Goal: Task Accomplishment & Management: Manage account settings

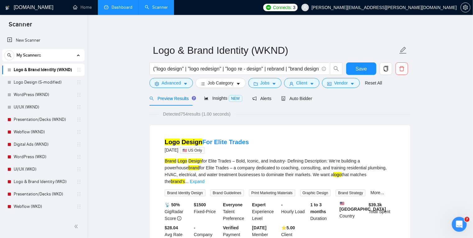
click at [118, 7] on link "Dashboard" at bounding box center [118, 7] width 28 height 5
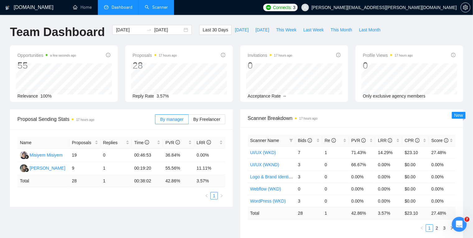
click at [155, 6] on link "Scanner" at bounding box center [156, 7] width 23 height 5
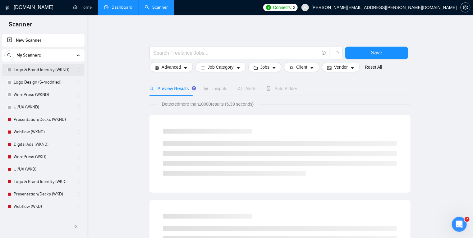
click at [56, 70] on link "Logo & Brand Identity (WKND)" at bounding box center [43, 70] width 59 height 12
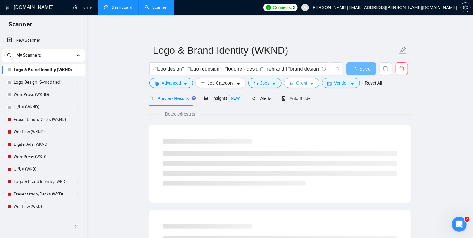
click at [311, 84] on icon "caret-down" at bounding box center [312, 84] width 4 height 4
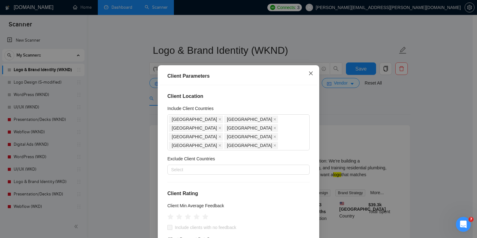
click at [309, 73] on icon "close" at bounding box center [311, 73] width 5 height 5
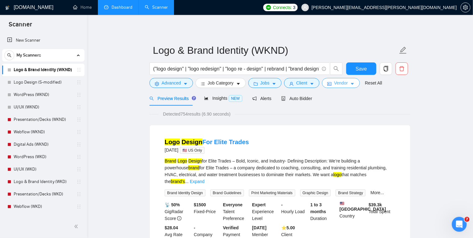
click at [346, 87] on button "Vendor" at bounding box center [341, 83] width 38 height 10
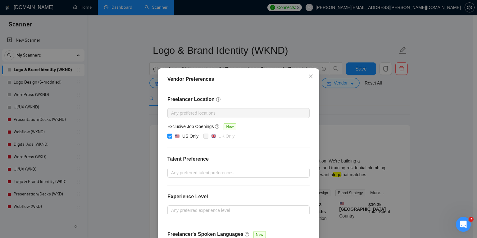
click at [361, 95] on div "Vendor Preferences Freelancer Location Any preffered locations Exclusive Job Op…" at bounding box center [238, 119] width 477 height 238
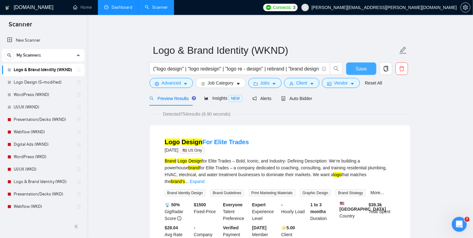
click at [357, 69] on span "Save" at bounding box center [361, 69] width 11 height 8
click at [298, 98] on span "Auto Bidder" at bounding box center [296, 98] width 31 height 5
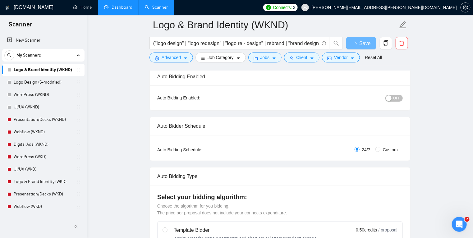
scroll to position [45, 0]
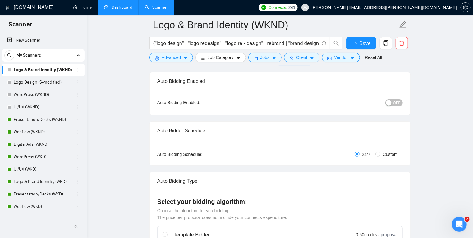
click at [392, 104] on div "button" at bounding box center [389, 103] width 6 height 6
click at [359, 43] on span "Save" at bounding box center [361, 43] width 11 height 8
click at [46, 80] on link "Logo Design (S-modified)" at bounding box center [43, 82] width 59 height 12
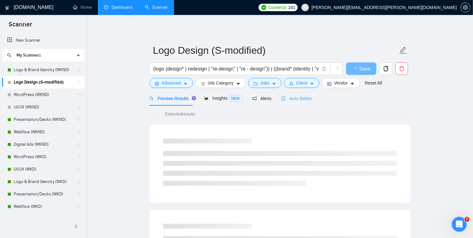
click at [296, 102] on div "Auto Bidder" at bounding box center [296, 98] width 31 height 15
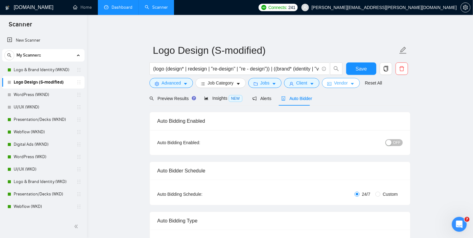
click at [343, 87] on button "Vendor" at bounding box center [341, 83] width 38 height 10
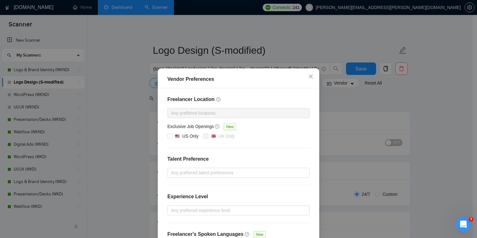
click at [358, 103] on div "Vendor Preferences Freelancer Location Any preffered locations Exclusive Job Op…" at bounding box center [238, 119] width 477 height 238
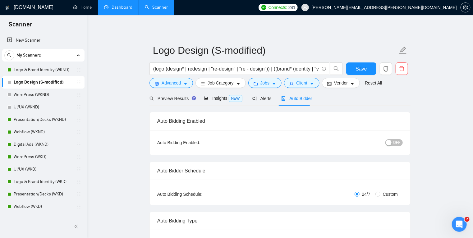
click at [394, 142] on span "OFF" at bounding box center [396, 142] width 7 height 7
click at [172, 97] on span "Preview Results" at bounding box center [172, 98] width 45 height 5
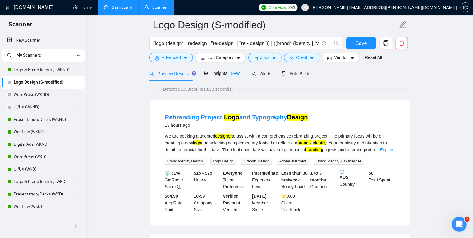
scroll to position [36, 0]
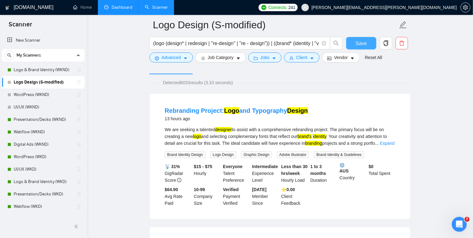
click at [366, 44] on span "Save" at bounding box center [361, 43] width 11 height 8
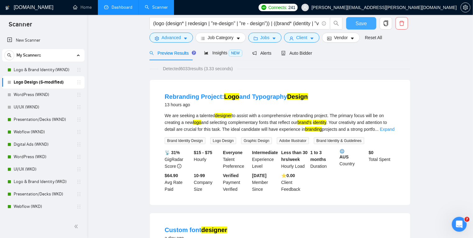
scroll to position [0, 0]
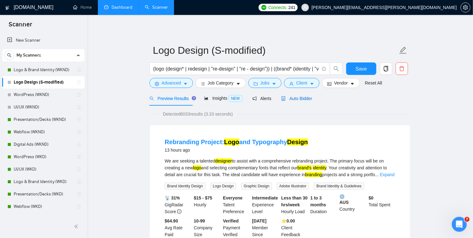
click at [299, 97] on span "Auto Bidder" at bounding box center [296, 98] width 31 height 5
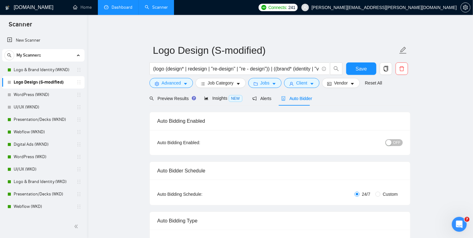
click at [394, 141] on button "OFF" at bounding box center [393, 142] width 17 height 7
click at [357, 68] on span "Save" at bounding box center [361, 69] width 11 height 8
click at [57, 92] on link "WordPress (WKND)" at bounding box center [43, 95] width 59 height 12
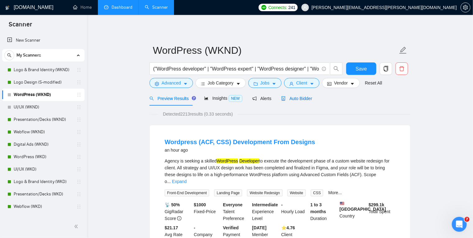
click at [299, 98] on span "Auto Bidder" at bounding box center [296, 98] width 31 height 5
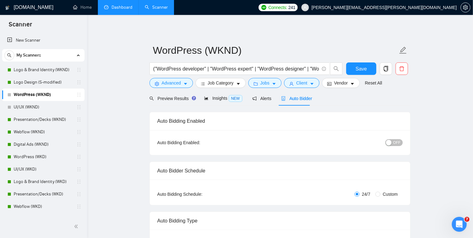
click at [393, 143] on button "OFF" at bounding box center [393, 142] width 17 height 7
click at [357, 71] on span "Save" at bounding box center [361, 69] width 11 height 8
click at [174, 99] on span "Preview Results" at bounding box center [172, 98] width 45 height 5
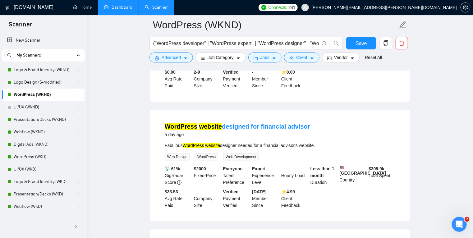
scroll to position [722, 0]
click at [47, 108] on link "UI/UX (WKND)" at bounding box center [43, 107] width 59 height 12
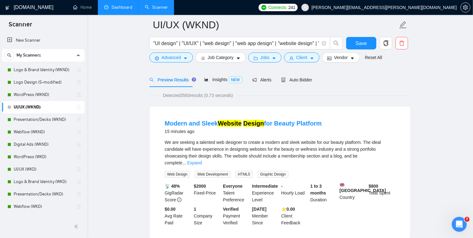
scroll to position [35, 0]
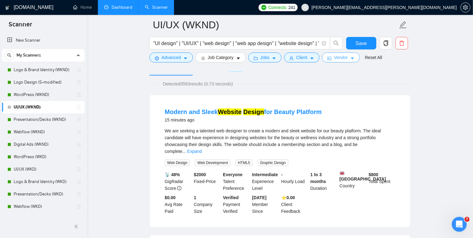
click at [352, 56] on span "caret-down" at bounding box center [352, 58] width 4 height 5
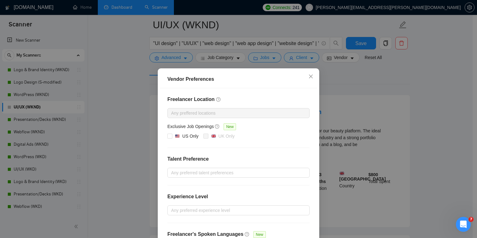
click at [347, 83] on div "Vendor Preferences Freelancer Location Any preffered locations Exclusive Job Op…" at bounding box center [238, 119] width 477 height 238
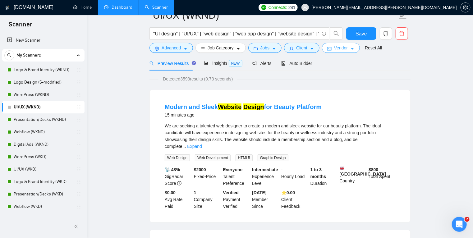
scroll to position [0, 0]
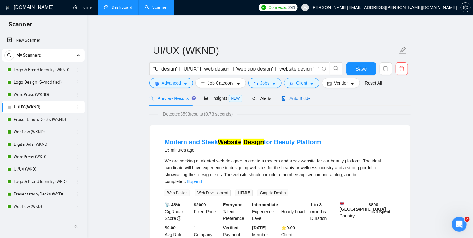
click at [301, 99] on span "Auto Bidder" at bounding box center [296, 98] width 31 height 5
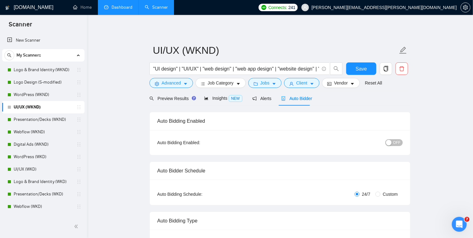
click at [395, 143] on span "OFF" at bounding box center [396, 142] width 7 height 7
click at [360, 67] on span "Save" at bounding box center [361, 69] width 11 height 8
click at [178, 99] on span "Preview Results" at bounding box center [172, 98] width 45 height 5
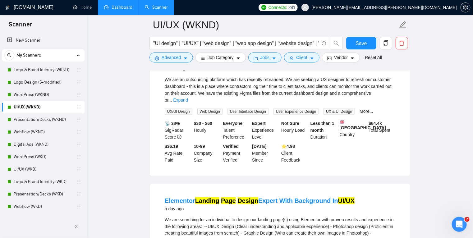
scroll to position [360, 0]
click at [116, 10] on link "Dashboard" at bounding box center [118, 7] width 28 height 5
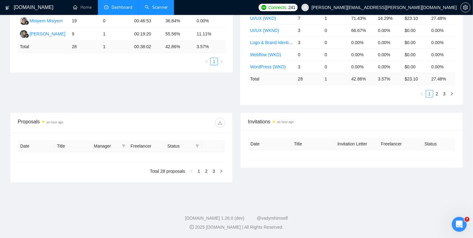
type input "2025-08-03"
type input "2025-09-02"
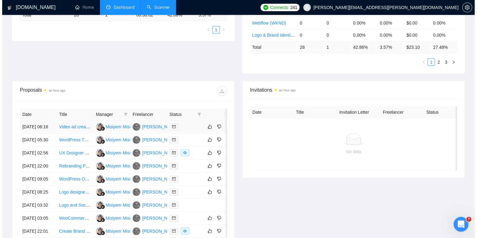
scroll to position [0, 10]
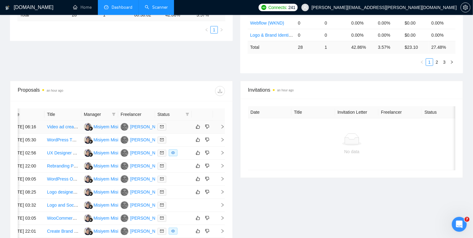
click at [223, 128] on icon "right" at bounding box center [222, 127] width 4 height 4
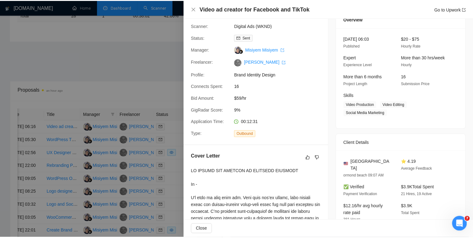
scroll to position [28, 0]
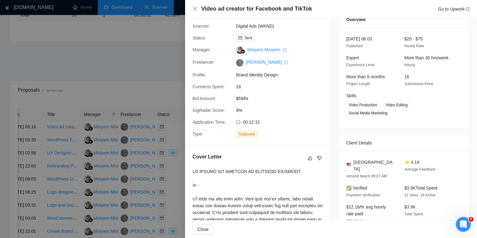
click at [161, 82] on div at bounding box center [238, 119] width 477 height 238
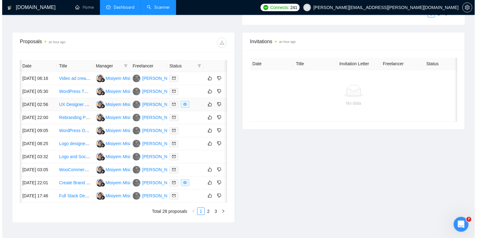
scroll to position [0, 10]
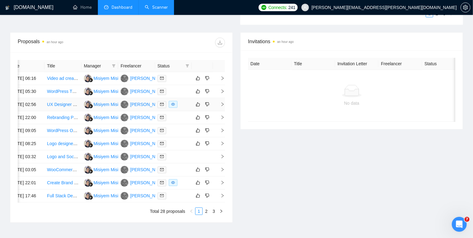
click at [223, 107] on icon "right" at bounding box center [222, 104] width 4 height 4
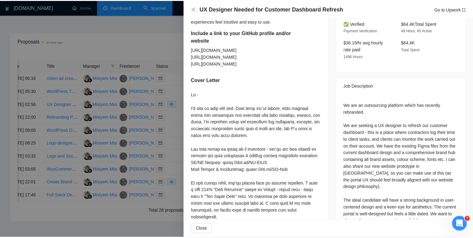
scroll to position [209, 0]
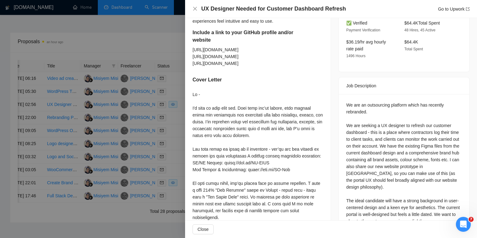
click at [153, 32] on div at bounding box center [238, 119] width 477 height 238
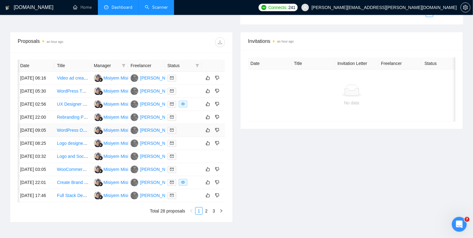
scroll to position [0, 10]
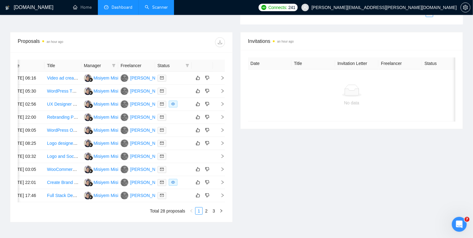
click at [158, 7] on link "Scanner" at bounding box center [156, 7] width 23 height 5
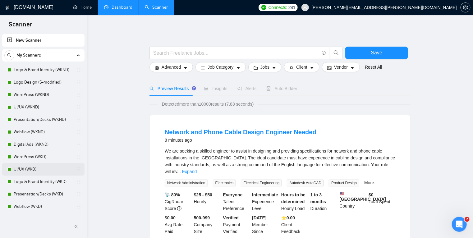
click at [44, 169] on link "UI/UX (WKD)" at bounding box center [43, 169] width 59 height 12
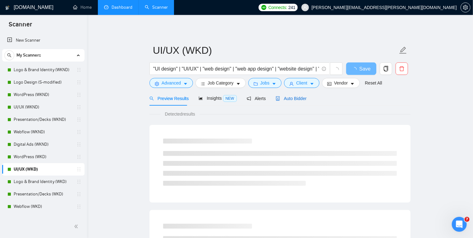
click at [287, 98] on span "Auto Bidder" at bounding box center [291, 98] width 31 height 5
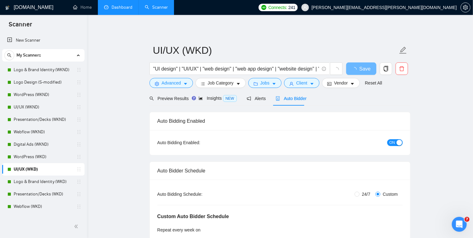
radio input "false"
radio input "true"
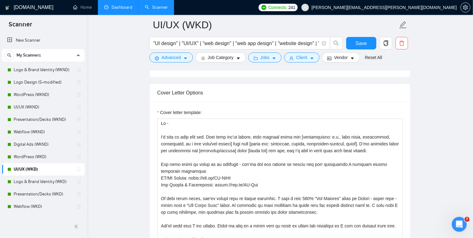
scroll to position [785, 0]
click at [39, 108] on link "UI/UX (WKND)" at bounding box center [43, 107] width 59 height 12
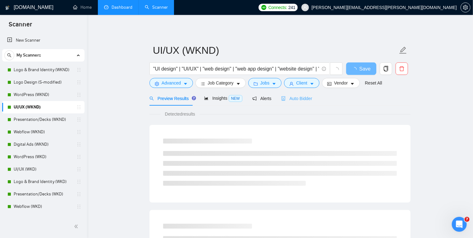
click at [299, 95] on div "Auto Bidder" at bounding box center [296, 98] width 31 height 15
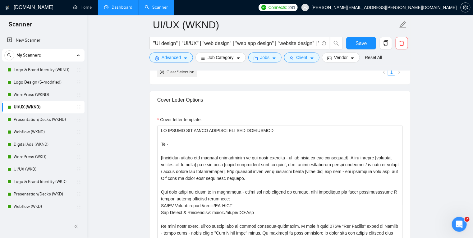
scroll to position [699, 0]
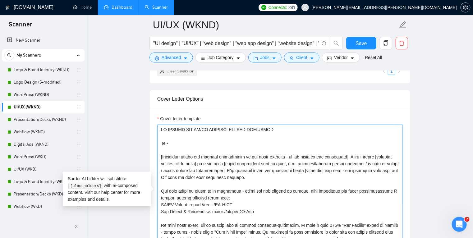
drag, startPoint x: 272, startPoint y: 177, endPoint x: 148, endPoint y: 158, distance: 125.7
click at [148, 158] on main "UI/UX (WKND) "UI design" | "UI/UX" | "web design" | "web app design" | "website…" at bounding box center [280, 234] width 366 height 1818
click at [229, 160] on textarea "Cover letter template:" at bounding box center [280, 195] width 246 height 140
click at [40, 184] on link "Logo & Brand Identity (WKD)" at bounding box center [43, 182] width 59 height 12
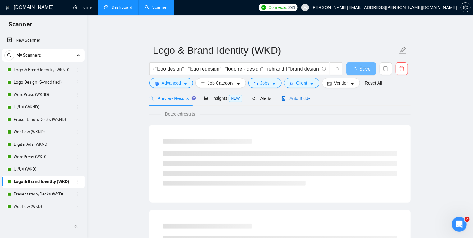
click at [295, 96] on span "Auto Bidder" at bounding box center [296, 98] width 31 height 5
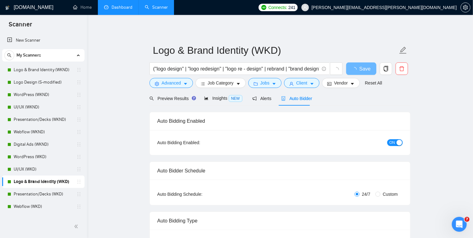
radio input "false"
radio input "true"
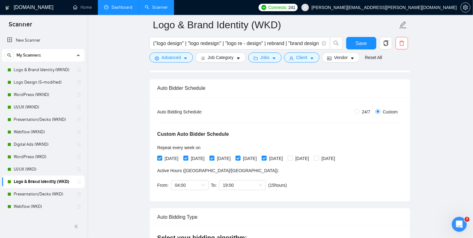
scroll to position [86, 0]
click at [357, 114] on input "24/7" at bounding box center [357, 112] width 5 height 5
radio input "true"
radio input "false"
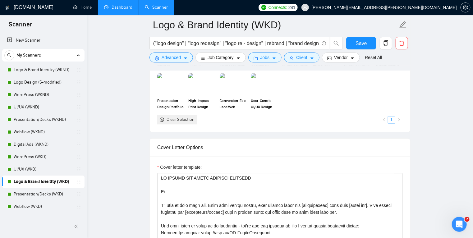
scroll to position [7, 0]
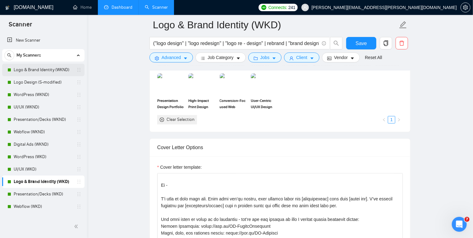
click at [35, 70] on link "Logo & Brand Identity (WKND)" at bounding box center [43, 70] width 59 height 12
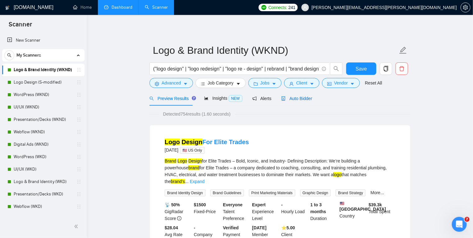
click at [297, 97] on span "Auto Bidder" at bounding box center [296, 98] width 31 height 5
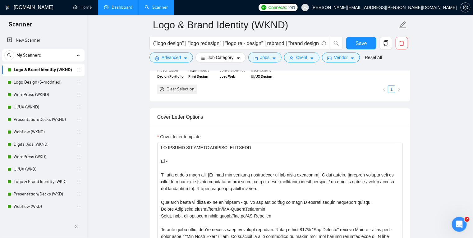
scroll to position [7, 0]
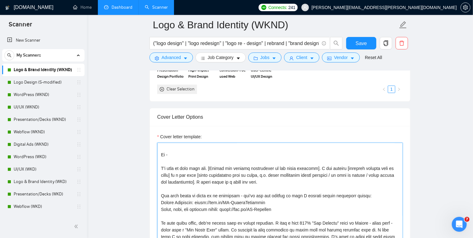
click at [237, 182] on textarea "Cover letter template:" at bounding box center [280, 213] width 246 height 140
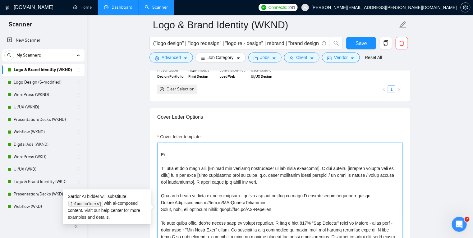
drag, startPoint x: 210, startPoint y: 168, endPoint x: 143, endPoint y: 172, distance: 67.2
click at [202, 170] on textarea "Cover letter template:" at bounding box center [280, 213] width 246 height 140
drag, startPoint x: 210, startPoint y: 168, endPoint x: 157, endPoint y: 167, distance: 52.9
click at [157, 167] on textarea "Cover letter template:" at bounding box center [280, 213] width 246 height 140
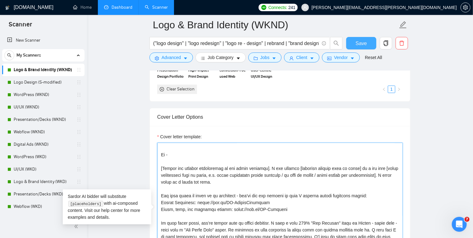
type textarea "LO IPSUMD SIT AMETC ADIPISCI ELITSEDD Ei - [Tempor inc utlabor etdoloremag al e…"
click at [359, 42] on span "Save" at bounding box center [361, 43] width 11 height 8
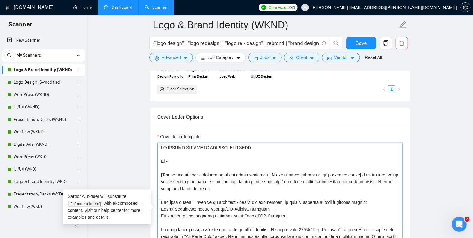
drag, startPoint x: 224, startPoint y: 187, endPoint x: 156, endPoint y: 175, distance: 68.4
click at [156, 175] on div "Cover letter template:" at bounding box center [280, 212] width 260 height 172
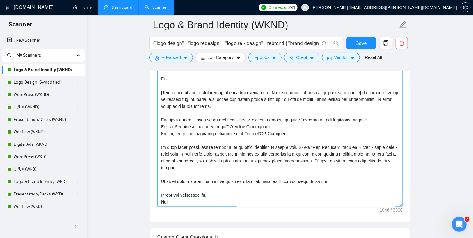
scroll to position [758, 0]
drag, startPoint x: 323, startPoint y: 165, endPoint x: 327, endPoint y: 159, distance: 7.1
click at [327, 159] on textarea "Cover letter template:" at bounding box center [280, 137] width 246 height 140
drag, startPoint x: 330, startPoint y: 181, endPoint x: 327, endPoint y: 160, distance: 21.0
click at [327, 160] on textarea "Cover letter template:" at bounding box center [280, 137] width 246 height 140
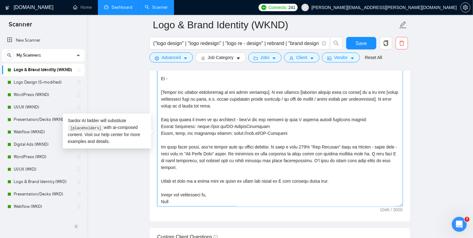
drag, startPoint x: 260, startPoint y: 125, endPoint x: 162, endPoint y: 124, distance: 98.9
click at [162, 124] on textarea "Cover letter template:" at bounding box center [280, 137] width 246 height 140
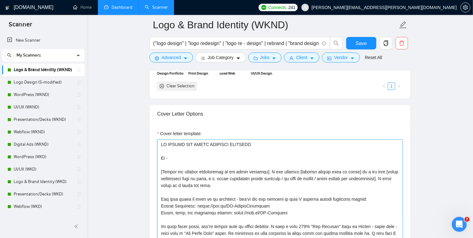
scroll to position [684, 0]
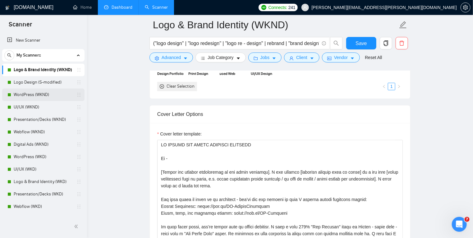
click at [38, 94] on link "WordPress (WKND)" at bounding box center [43, 95] width 59 height 12
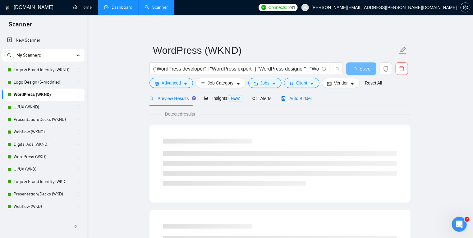
click at [301, 97] on span "Auto Bidder" at bounding box center [296, 98] width 31 height 5
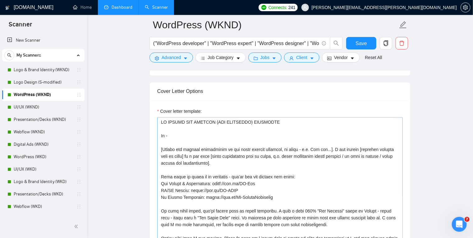
scroll to position [7, 0]
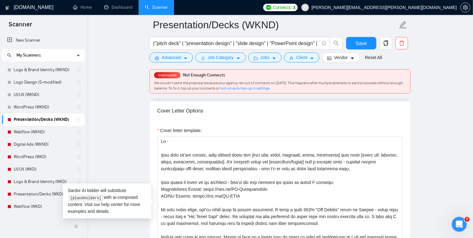
scroll to position [725, 0]
click at [147, 10] on link "Scanner" at bounding box center [156, 7] width 23 height 5
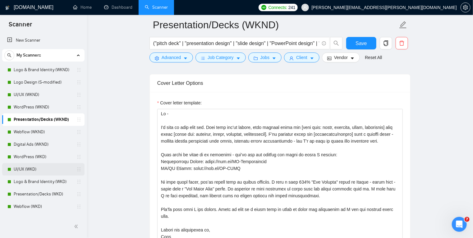
click at [35, 168] on link "UI/UX (WKD)" at bounding box center [43, 169] width 59 height 12
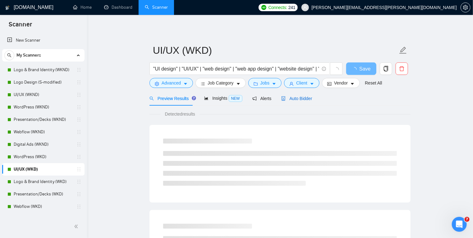
click at [295, 98] on span "Auto Bidder" at bounding box center [296, 98] width 31 height 5
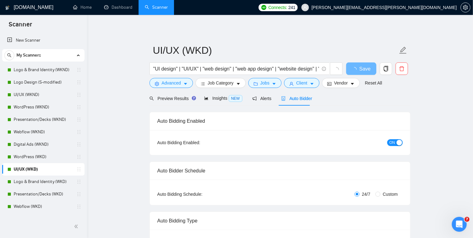
radio input "false"
radio input "true"
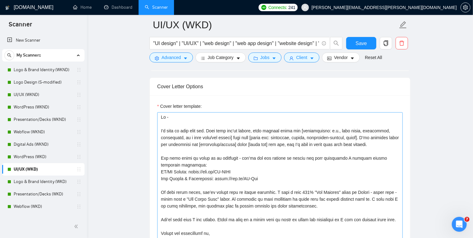
scroll to position [792, 0]
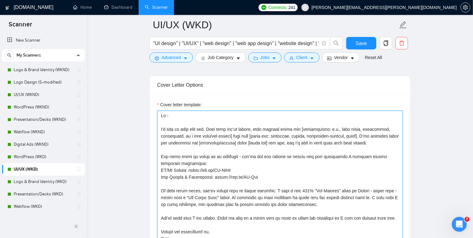
click at [202, 169] on textarea "Cover letter template:" at bounding box center [280, 181] width 246 height 140
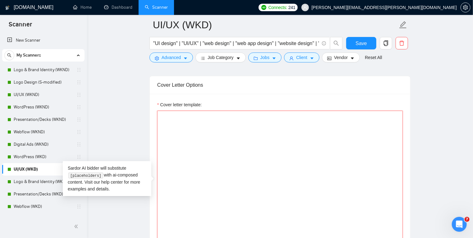
paste textarea "LO IPSUMD SIT AM/CO ADIPISCI ELI SED DOEIUSMOD Te - [Incididun utlabo etd magna…"
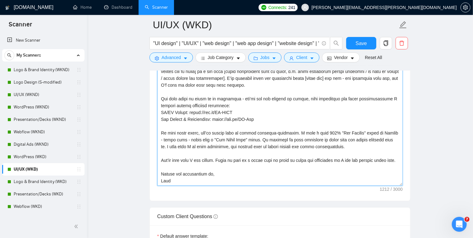
scroll to position [857, 0]
type textarea "LO IPSUMD SIT AM/CO ADIPISCI ELI SED DOEIUSMOD Te - [Incididun utlabo etd magna…"
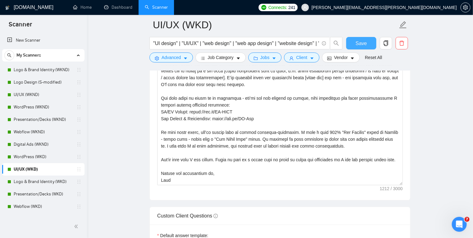
click at [363, 40] on span "Save" at bounding box center [361, 43] width 11 height 8
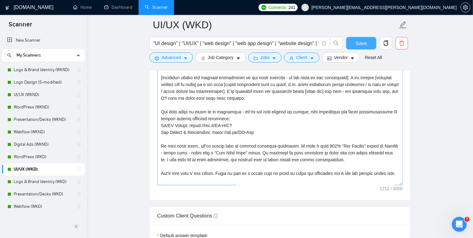
scroll to position [14, 0]
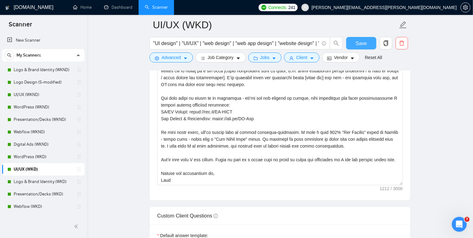
click at [368, 45] on button "Save" at bounding box center [361, 43] width 30 height 12
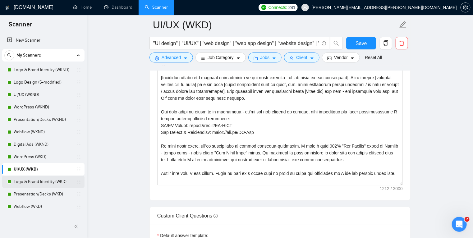
click at [41, 181] on link "Logo & Brand Identity (WKD)" at bounding box center [43, 182] width 59 height 12
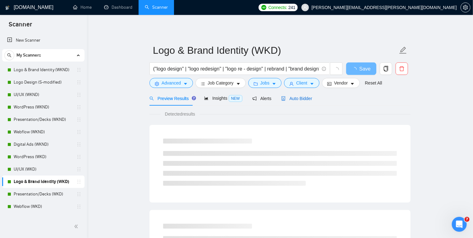
click at [301, 100] on span "Auto Bidder" at bounding box center [296, 98] width 31 height 5
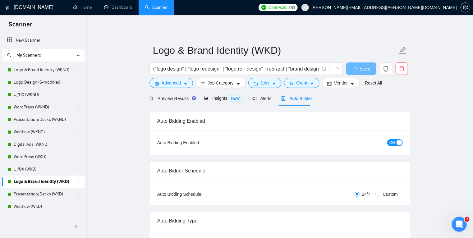
scroll to position [67, 0]
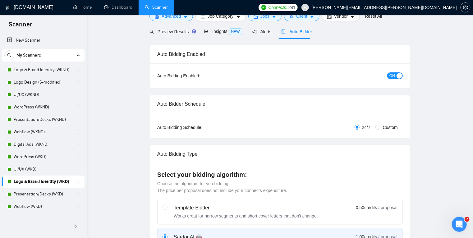
radio input "false"
radio input "true"
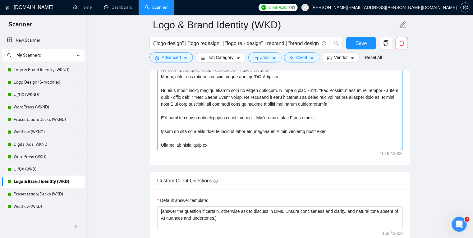
scroll to position [892, 0]
click at [220, 124] on textarea "Cover letter template:" at bounding box center [280, 81] width 246 height 140
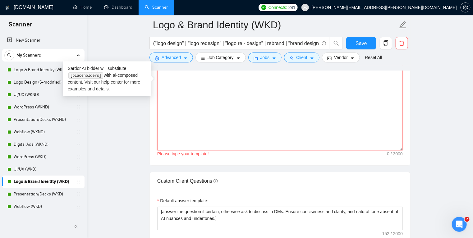
paste textarea "LO IPSUMD SIT AMETC ADIPISCI ELITSEDD Ei - [Tempor inc utlabor etdoloremag al e…"
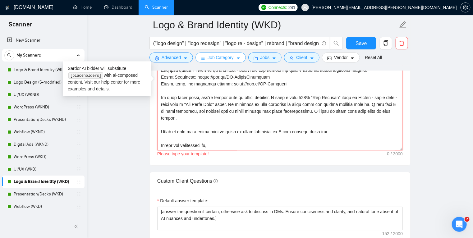
scroll to position [5, 0]
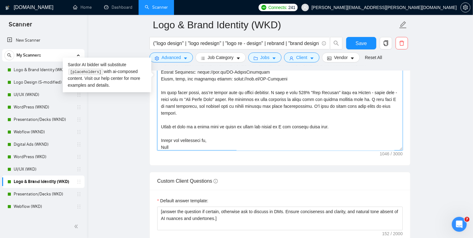
type textarea "LO IPSUMD SIT AMETC ADIPISCI ELITSEDD Ei - [Tempor inc utlabor etdoloremag al e…"
click at [426, 123] on main "Logo & Brand Identity (WKD) ("logo design" | "logo redesign" | "logo re - desig…" at bounding box center [280, 75] width 366 height 1885
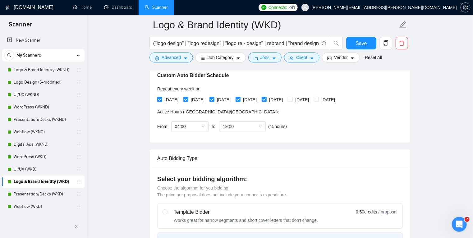
scroll to position [99, 0]
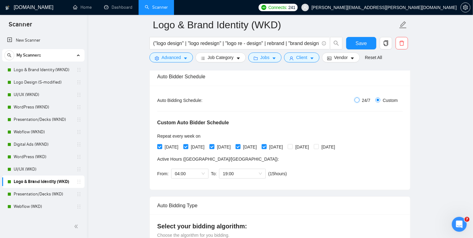
click at [359, 99] on input "24/7" at bounding box center [357, 100] width 5 height 5
radio input "true"
radio input "false"
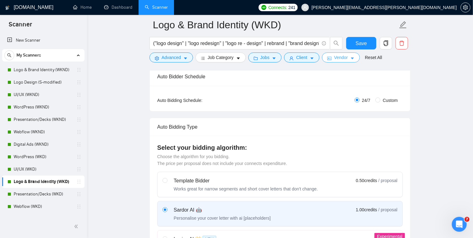
click at [344, 59] on span "Vendor" at bounding box center [341, 57] width 14 height 7
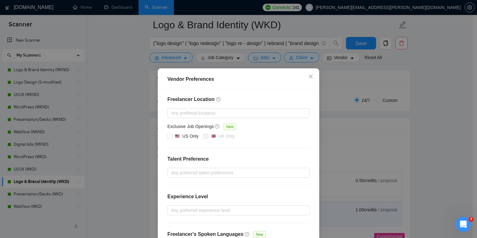
click at [353, 65] on div "Vendor Preferences Freelancer Location Any preffered locations Exclusive Job Op…" at bounding box center [238, 119] width 477 height 238
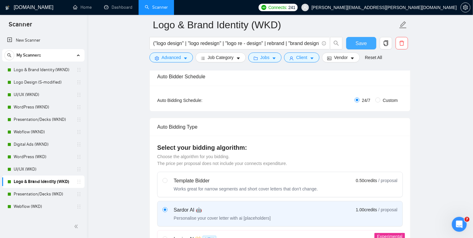
click at [361, 39] on span "Save" at bounding box center [361, 43] width 11 height 8
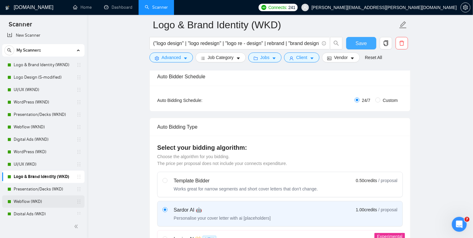
scroll to position [3, 0]
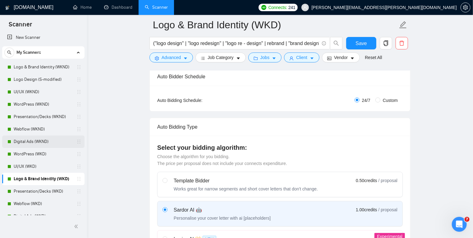
click at [48, 139] on link "Digital Ads (WKND)" at bounding box center [43, 142] width 59 height 12
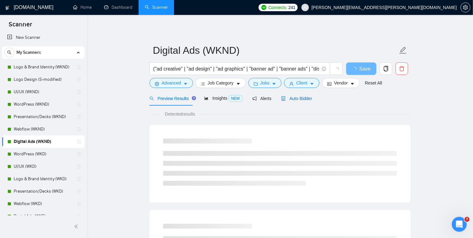
click at [291, 98] on span "Auto Bidder" at bounding box center [296, 98] width 31 height 5
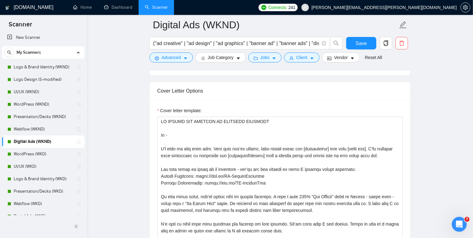
scroll to position [725, 0]
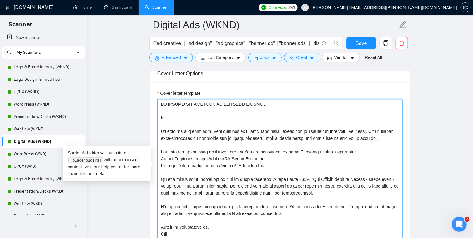
drag, startPoint x: 378, startPoint y: 136, endPoint x: 143, endPoint y: 131, distance: 234.8
click at [143, 131] on main "Digital Ads (WKND) ("ad creative" | "ad design" | "ad graphics" | "banner ad" |…" at bounding box center [280, 160] width 366 height 1720
paste textarea "[Mirror the project description in one clear sentence]. I can deliver [specific…"
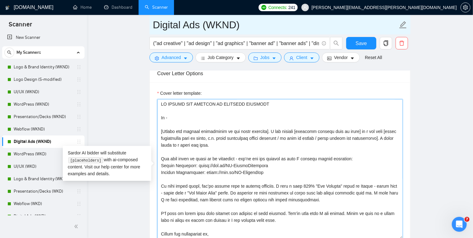
type textarea "LO IPSUMD SIT AMETCON AD ELITSEDD EIUSMODT In - [Utlabo etd magnaal enimadminim…"
click at [238, 24] on input "Digital Ads (WKND)" at bounding box center [275, 25] width 245 height 16
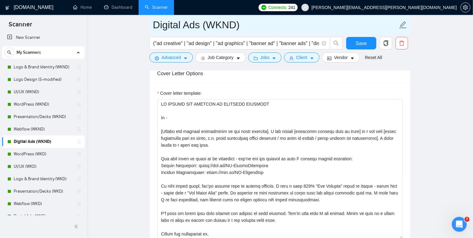
drag, startPoint x: 238, startPoint y: 24, endPoint x: 210, endPoint y: 24, distance: 28.0
click at [210, 24] on input "Digital Ads (WKND)" at bounding box center [275, 25] width 245 height 16
click at [228, 24] on input "Digital Ads (247 )" at bounding box center [275, 25] width 245 height 16
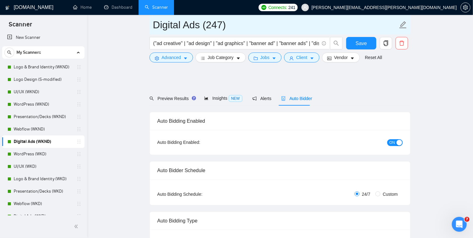
scroll to position [45, 0]
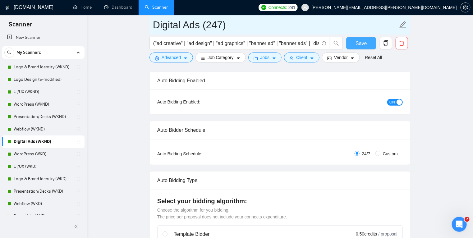
type input "Digital Ads (247)"
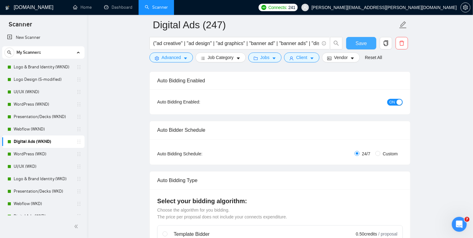
click at [364, 43] on span "Save" at bounding box center [361, 43] width 11 height 8
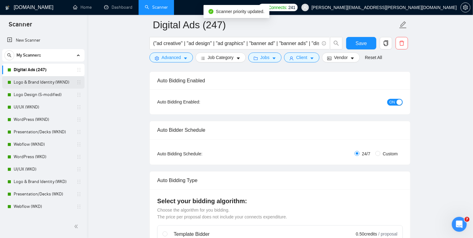
click at [60, 81] on link "Logo & Brand Identity (WKND)" at bounding box center [43, 82] width 59 height 12
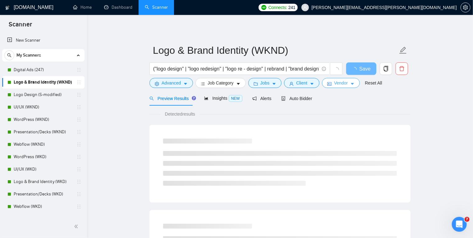
click at [350, 83] on icon "caret-down" at bounding box center [352, 84] width 4 height 4
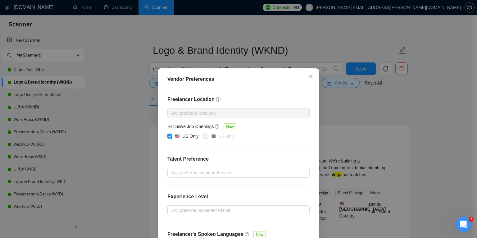
click at [168, 136] on input "US Only" at bounding box center [170, 136] width 4 height 4
checkbox input "false"
click at [311, 75] on icon "close" at bounding box center [311, 77] width 4 height 4
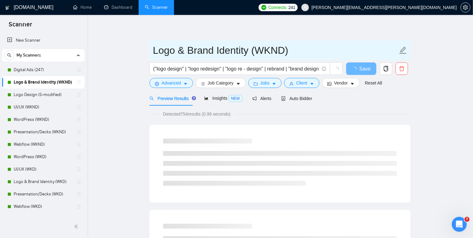
drag, startPoint x: 260, startPoint y: 50, endPoint x: 287, endPoint y: 48, distance: 27.1
click at [287, 48] on input "Logo & Brand Identity (WKND)" at bounding box center [275, 51] width 245 height 16
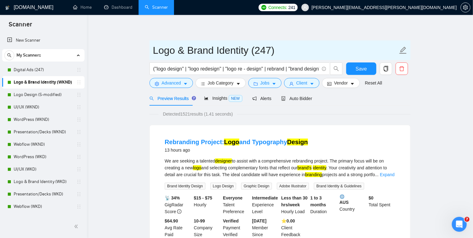
type input "Logo & Brand Identity (247)"
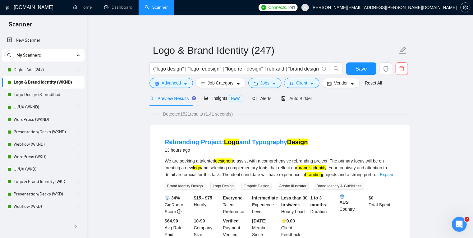
click at [301, 98] on span "Auto Bidder" at bounding box center [296, 98] width 31 height 5
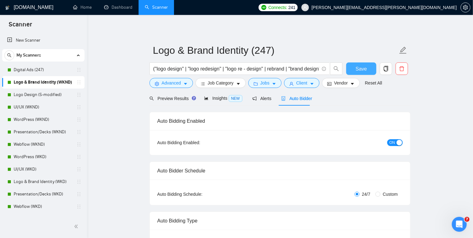
click at [363, 68] on span "Save" at bounding box center [361, 69] width 11 height 8
click at [47, 96] on link "Logo Design (S-modified)" at bounding box center [43, 95] width 59 height 12
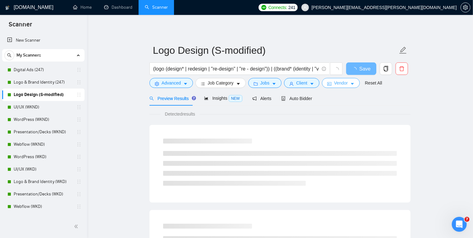
click at [350, 83] on icon "caret-down" at bounding box center [352, 84] width 4 height 4
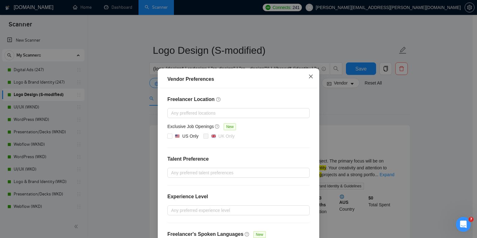
click at [310, 76] on icon "close" at bounding box center [311, 77] width 4 height 4
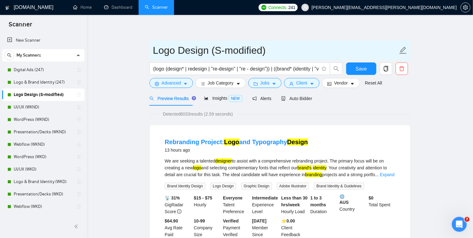
click at [264, 48] on input "Logo Design (S-modified)" at bounding box center [275, 51] width 245 height 16
drag, startPoint x: 216, startPoint y: 50, endPoint x: 264, endPoint y: 48, distance: 47.6
click at [264, 48] on input "Logo Design (S-modified)" at bounding box center [275, 51] width 245 height 16
click at [179, 49] on input "Logo Design (sp 247)" at bounding box center [275, 51] width 245 height 16
drag, startPoint x: 270, startPoint y: 51, endPoint x: 260, endPoint y: 52, distance: 10.3
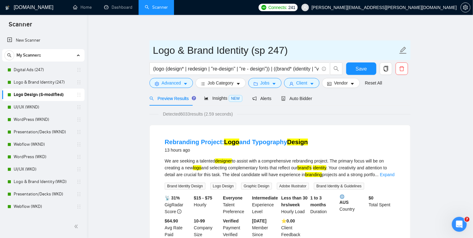
click at [260, 52] on input "Logo & Brand Identity (sp 247)" at bounding box center [275, 51] width 245 height 16
type input "Logo & Brand Identity (X 247)"
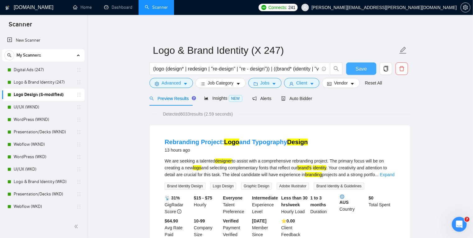
click at [366, 69] on span "Save" at bounding box center [361, 69] width 11 height 8
click at [303, 99] on span "Auto Bidder" at bounding box center [296, 98] width 31 height 5
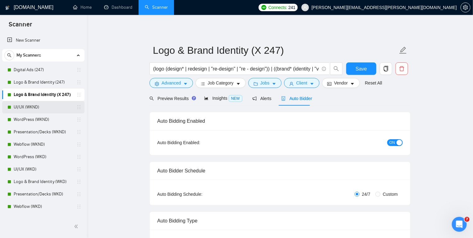
click at [49, 107] on link "UI/UX (WKND)" at bounding box center [43, 107] width 59 height 12
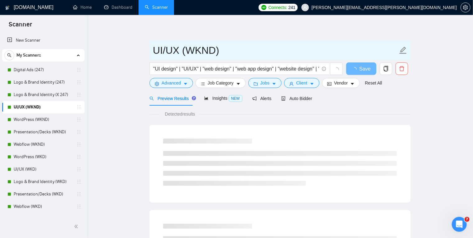
click at [206, 52] on input "UI/UX (WKND)" at bounding box center [275, 51] width 245 height 16
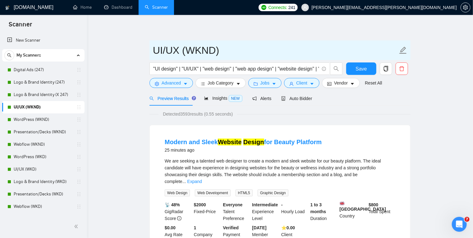
click at [196, 50] on input "UI/UX (WKND)" at bounding box center [275, 51] width 245 height 16
type input "UI/UX (247)"
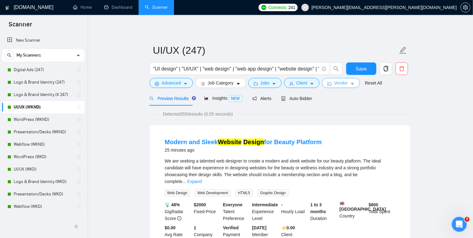
click at [347, 84] on button "Vendor" at bounding box center [341, 83] width 38 height 10
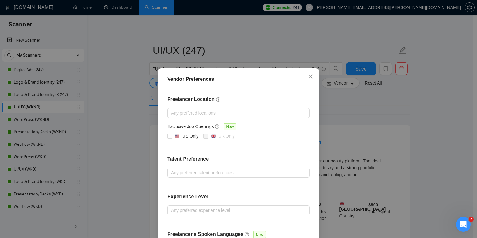
click at [309, 79] on icon "close" at bounding box center [311, 76] width 5 height 5
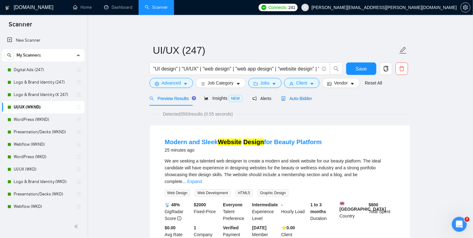
click at [296, 100] on span "Auto Bidder" at bounding box center [296, 98] width 31 height 5
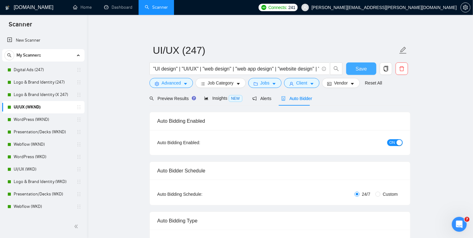
click at [358, 68] on span "Save" at bounding box center [361, 69] width 11 height 8
click at [50, 120] on link "WordPress (WKND)" at bounding box center [43, 119] width 59 height 12
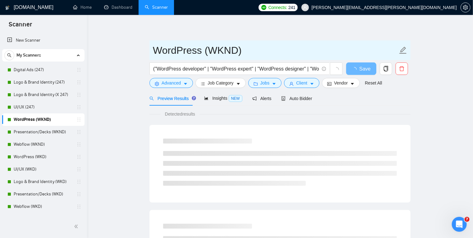
click at [219, 52] on input "WordPress (WKND)" at bounding box center [275, 51] width 245 height 16
type input "WordPress (247)"
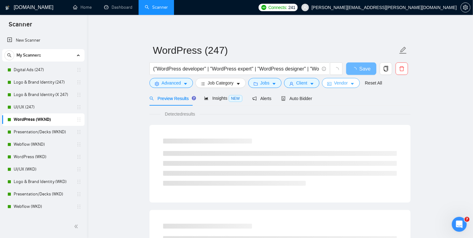
click at [342, 82] on span "Vendor" at bounding box center [341, 83] width 14 height 7
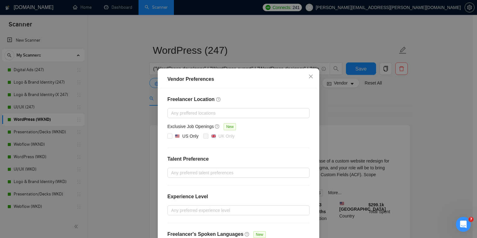
click at [371, 95] on div "Vendor Preferences Freelancer Location Any preffered locations Exclusive Job Op…" at bounding box center [238, 119] width 477 height 238
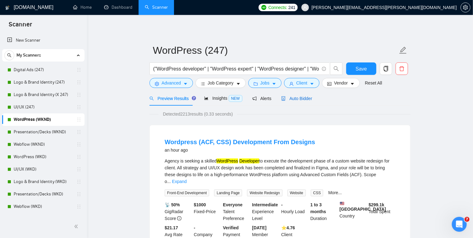
click at [295, 99] on span "Auto Bidder" at bounding box center [296, 98] width 31 height 5
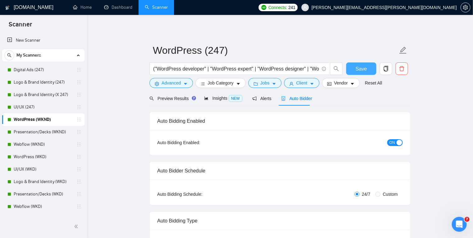
click at [361, 69] on span "Save" at bounding box center [361, 69] width 11 height 8
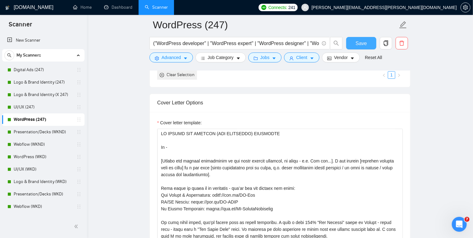
scroll to position [654, 0]
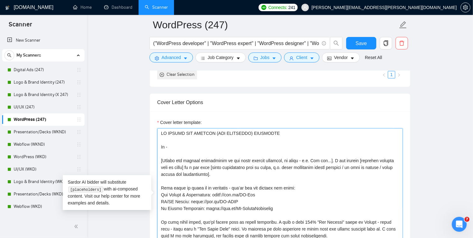
drag, startPoint x: 222, startPoint y: 173, endPoint x: 160, endPoint y: 162, distance: 62.7
click at [160, 162] on textarea "Cover letter template:" at bounding box center [280, 198] width 246 height 140
click at [51, 130] on link "Presentation/Decks (WKND)" at bounding box center [43, 132] width 59 height 12
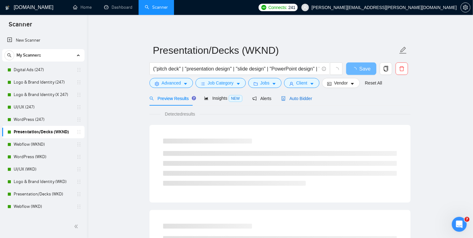
click at [300, 99] on span "Auto Bidder" at bounding box center [296, 98] width 31 height 5
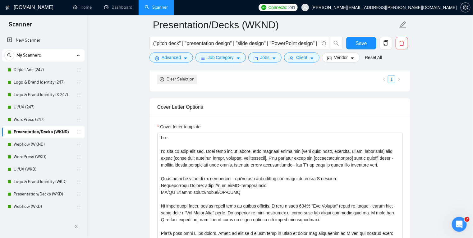
scroll to position [701, 0]
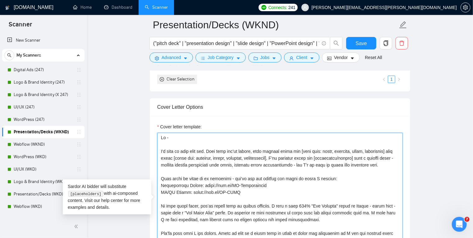
drag, startPoint x: 383, startPoint y: 164, endPoint x: 146, endPoint y: 152, distance: 236.5
click at [146, 152] on main "Presentation/Decks (WKND) ("pitch deck" | "presentation design" | "slide design…" at bounding box center [280, 201] width 366 height 1755
paste textarea "[Mirror the project description in one clear concise sentence, no fluff - e.g. …"
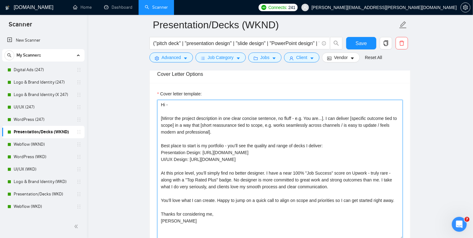
scroll to position [735, 0]
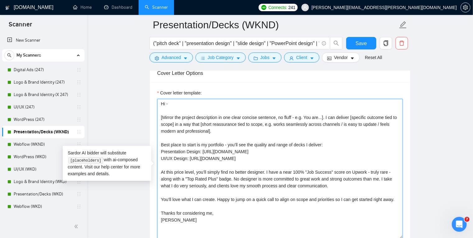
drag, startPoint x: 396, startPoint y: 200, endPoint x: 367, endPoint y: 185, distance: 32.3
click at [367, 185] on textarea "Hi - [Mirror the project description in one clear concise sentence, no fluff - …" at bounding box center [280, 169] width 246 height 140
paste textarea "I’d love to bring that same focus to your project. Happy to jump on a quick cal…"
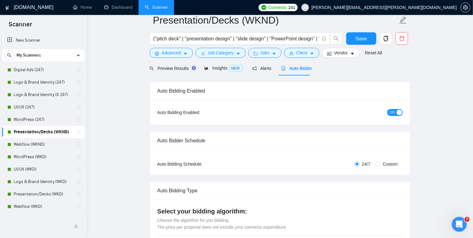
scroll to position [0, 0]
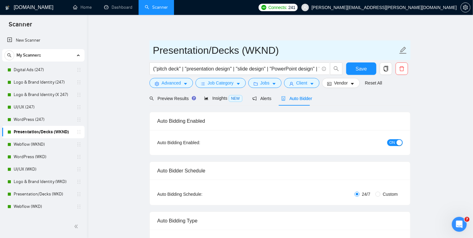
type textarea "Hi - [Mirror the project description in one clear concise sentence, no fluff - …"
click at [271, 49] on input "Presentation/Decks (WKND)" at bounding box center [275, 51] width 245 height 16
type input "Presentation/Decks (247)"
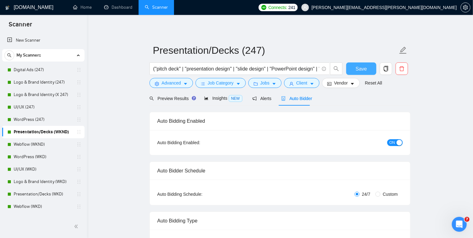
click at [365, 67] on span "Save" at bounding box center [361, 69] width 11 height 8
click at [350, 84] on icon "caret-down" at bounding box center [352, 84] width 4 height 4
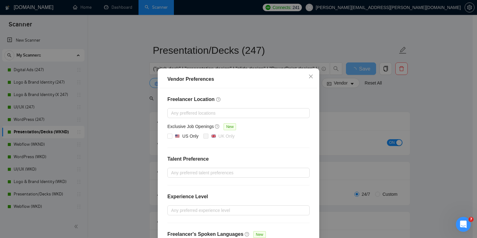
click at [316, 48] on div "Vendor Preferences Freelancer Location Any preffered locations Exclusive Job Op…" at bounding box center [238, 119] width 477 height 238
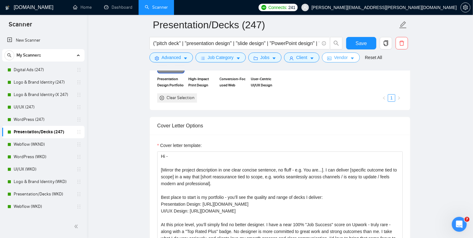
scroll to position [683, 0]
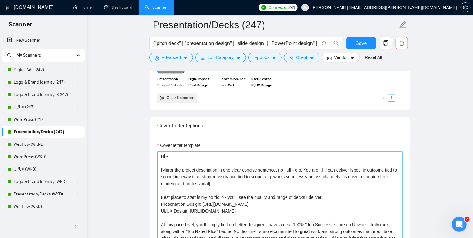
click at [162, 155] on textarea "Hi - [Mirror the project description in one clear concise sentence, no fluff - …" at bounding box center [280, 221] width 246 height 140
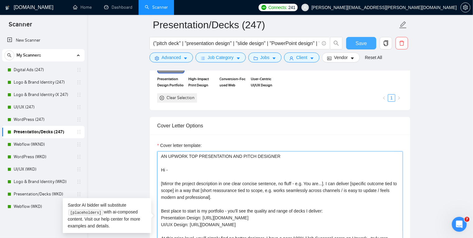
type textarea "AN UPWORK TOP PRESENTATION AND PITCH DESIGNER Hi - [Mirror the project descript…"
click at [364, 42] on span "Save" at bounding box center [361, 43] width 11 height 8
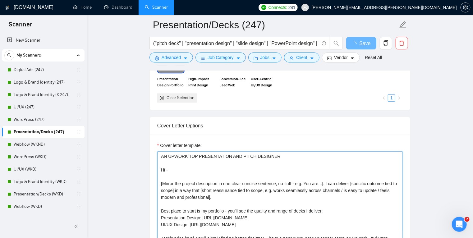
click at [204, 196] on textarea "AN UPWORK TOP PRESENTATION AND PITCH DESIGNER Hi - [Mirror the project descript…" at bounding box center [280, 221] width 246 height 140
click at [202, 201] on textarea "AN UPWORK TOP PRESENTATION AND PITCH DESIGNER Hi - [Mirror the project descript…" at bounding box center [280, 221] width 246 height 140
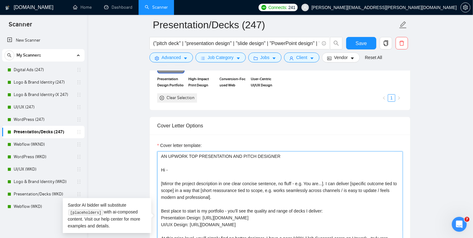
click at [233, 224] on textarea "AN UPWORK TOP PRESENTATION AND PITCH DESIGNER Hi - [Mirror the project descript…" at bounding box center [280, 221] width 246 height 140
drag, startPoint x: 237, startPoint y: 223, endPoint x: 157, endPoint y: 220, distance: 79.6
click at [157, 220] on textarea "AN UPWORK TOP PRESENTATION AND PITCH DESIGNER Hi - [Mirror the project descript…" at bounding box center [280, 221] width 246 height 140
click at [222, 226] on textarea "AN UPWORK TOP PRESENTATION AND PITCH DESIGNER Hi - [Mirror the project descript…" at bounding box center [280, 221] width 246 height 140
drag, startPoint x: 238, startPoint y: 225, endPoint x: 159, endPoint y: 224, distance: 79.9
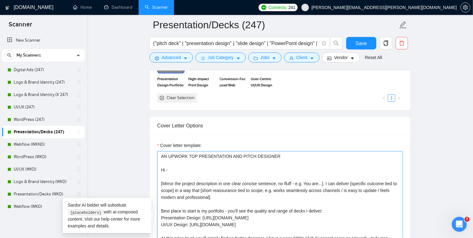
click at [159, 224] on textarea "AN UPWORK TOP PRESENTATION AND PITCH DESIGNER Hi - [Mirror the project descript…" at bounding box center [280, 221] width 246 height 140
paste textarea "Master Portfolio: [URL][DOMAIN_NAME]"
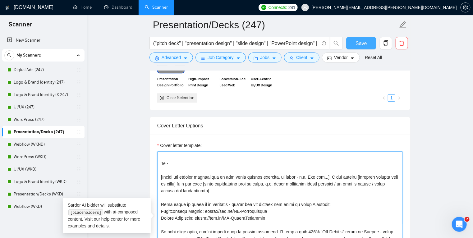
type textarea "LO IPSUMD SIT AMETCONSECTE ADI ELITS DOEIUSMO Te - [Incidi utl etdolor magnaali…"
click at [362, 44] on span "Save" at bounding box center [361, 43] width 11 height 8
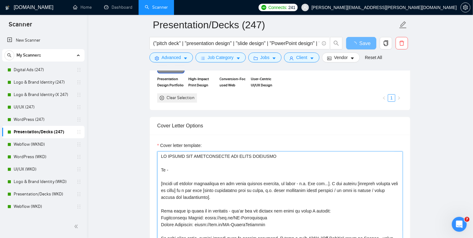
click at [188, 193] on textarea "Cover letter template:" at bounding box center [280, 221] width 246 height 140
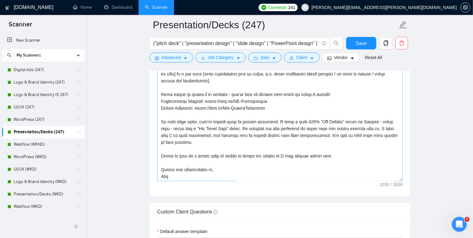
scroll to position [793, 0]
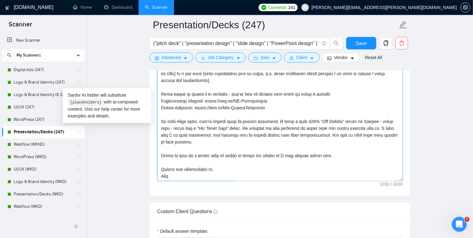
drag, startPoint x: 337, startPoint y: 154, endPoint x: 327, endPoint y: 135, distance: 21.3
click at [327, 135] on textarea "Cover letter template:" at bounding box center [280, 111] width 246 height 140
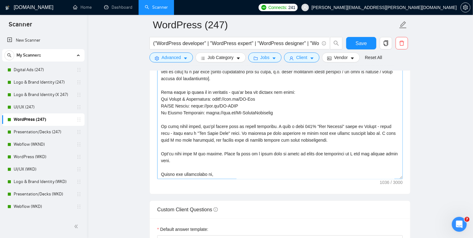
scroll to position [745, 0]
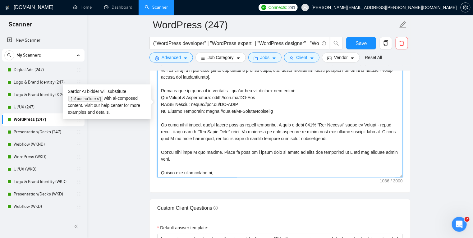
drag, startPoint x: 395, startPoint y: 152, endPoint x: 335, endPoint y: 136, distance: 62.3
click at [335, 136] on textarea "Cover letter template:" at bounding box center [280, 108] width 246 height 140
paste textarea "I’d love to bring that same focus to your project. Happy to jump on a quick cal…"
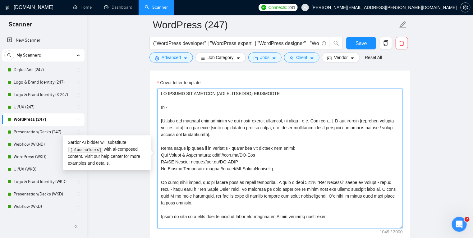
scroll to position [694, 0]
click at [250, 137] on textarea "Cover letter template:" at bounding box center [280, 159] width 246 height 140
type textarea "AN UPWORK TOP WEBSITE (AND WORDPRESS) DEVELOPER Hi - [Mirror the project descri…"
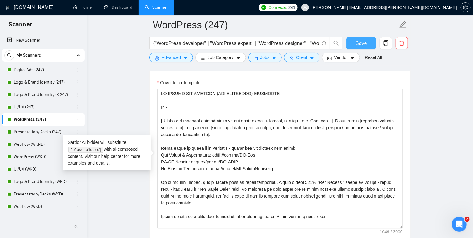
click at [362, 44] on span "Save" at bounding box center [361, 43] width 11 height 8
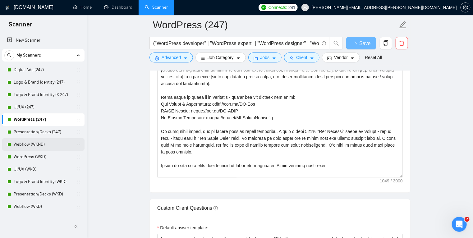
click at [31, 145] on link "Webflow (WKND)" at bounding box center [43, 144] width 59 height 12
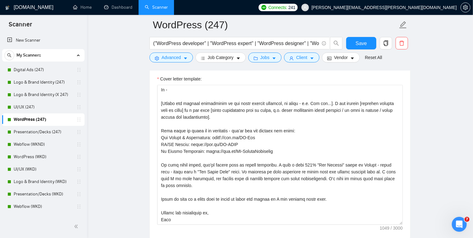
scroll to position [701, 0]
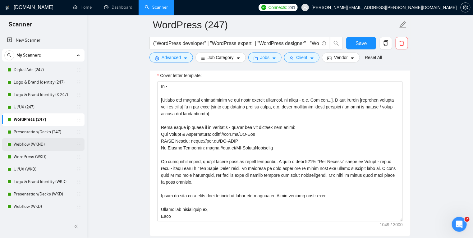
click at [29, 142] on link "Webflow (WKND)" at bounding box center [43, 144] width 59 height 12
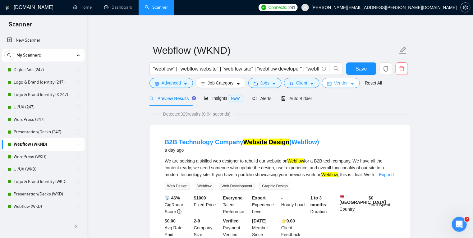
click at [346, 85] on button "Vendor" at bounding box center [341, 83] width 38 height 10
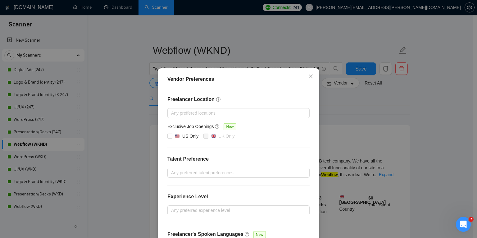
click at [363, 102] on div "Vendor Preferences Freelancer Location Any preffered locations Exclusive Job Op…" at bounding box center [238, 119] width 477 height 238
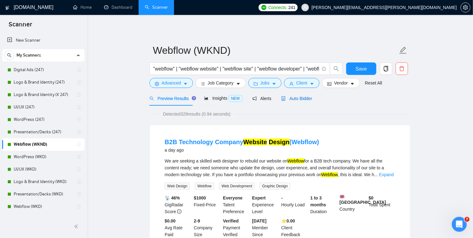
click at [297, 97] on span "Auto Bidder" at bounding box center [296, 98] width 31 height 5
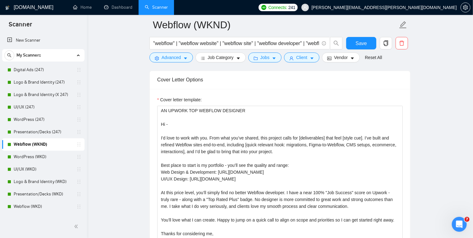
scroll to position [677, 0]
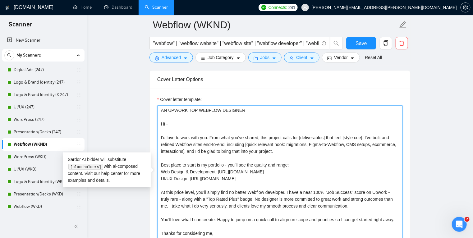
click at [250, 153] on textarea "AN UPWORK TOP WEBFLOW DESIGNER Hi - I'd love to work with you. From what you’ve…" at bounding box center [280, 175] width 246 height 140
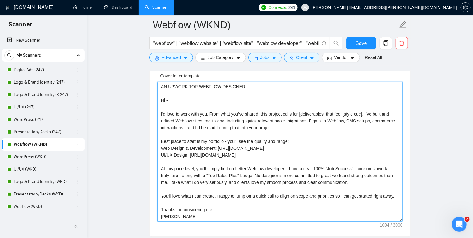
scroll to position [701, 0]
drag, startPoint x: 177, startPoint y: 215, endPoint x: 156, endPoint y: 101, distance: 116.4
click at [156, 101] on div "Cover letter template:" at bounding box center [280, 150] width 260 height 172
paste textarea "AN UPWORK TOP WEBSITE (AND WORDPRESS) DEVELOPER Hi - [Mirror the project descri…"
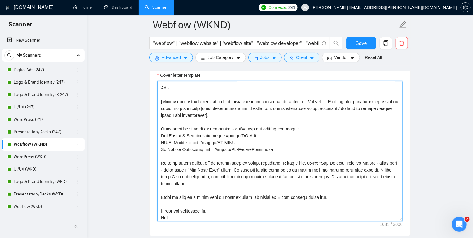
scroll to position [0, 0]
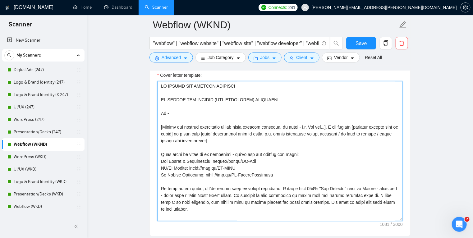
drag, startPoint x: 281, startPoint y: 98, endPoint x: 282, endPoint y: 88, distance: 10.1
click at [282, 88] on textarea "Cover letter template:" at bounding box center [280, 151] width 246 height 140
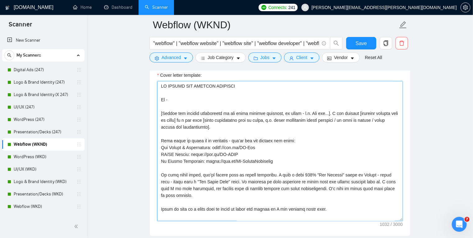
click at [222, 85] on textarea "Cover letter template:" at bounding box center [280, 151] width 246 height 140
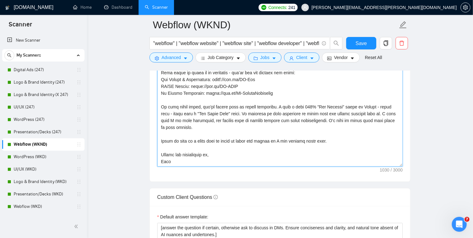
scroll to position [756, 0]
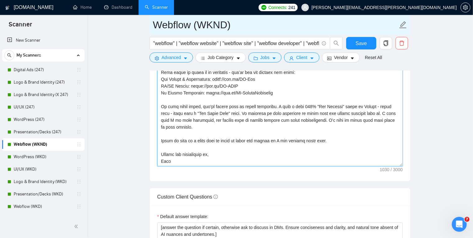
type textarea "AN UPWORK TOP WEBFLOW EXPERT Hi - [Mirror the project description in one clear …"
click at [212, 25] on input "Webflow (WKND)" at bounding box center [275, 25] width 245 height 16
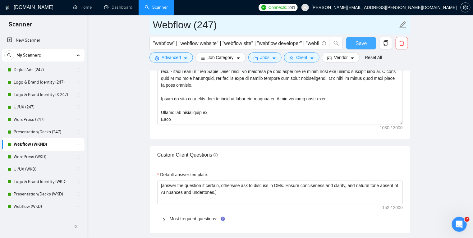
type input "Webflow (247)"
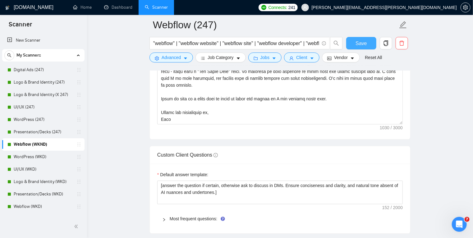
click at [363, 46] on span "Save" at bounding box center [361, 43] width 11 height 8
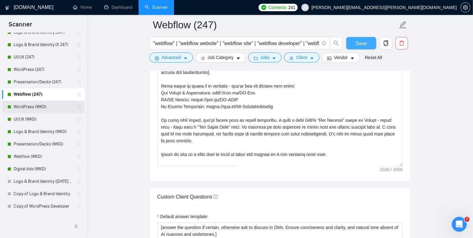
scroll to position [51, 0]
click at [58, 108] on link "WordPress (WKD)" at bounding box center [43, 106] width 59 height 12
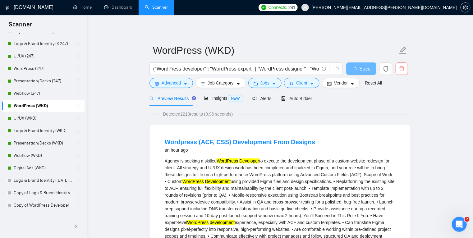
click at [405, 70] on span "delete" at bounding box center [402, 69] width 12 height 6
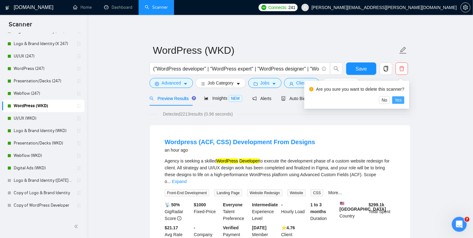
click at [396, 99] on span "Yes" at bounding box center [398, 100] width 7 height 7
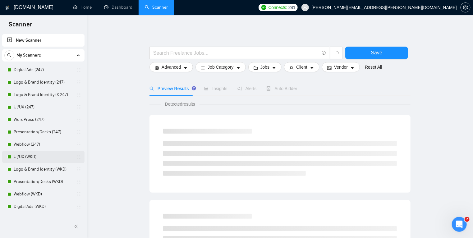
click at [55, 157] on link "UI/UX (WKD)" at bounding box center [43, 157] width 59 height 12
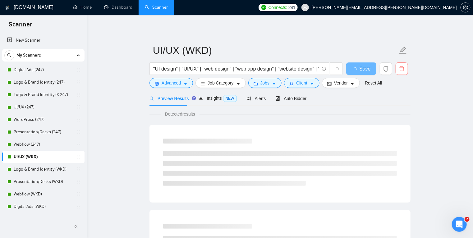
click at [399, 73] on button "button" at bounding box center [402, 68] width 12 height 12
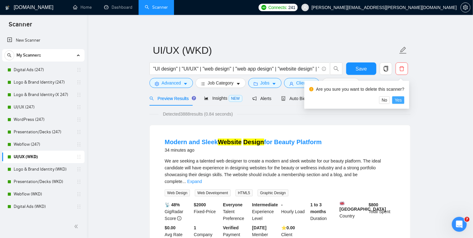
click at [395, 98] on span "Yes" at bounding box center [398, 100] width 7 height 7
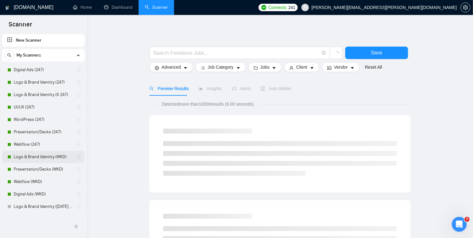
click at [61, 155] on link "Logo & Brand Identity (WKD)" at bounding box center [43, 157] width 59 height 12
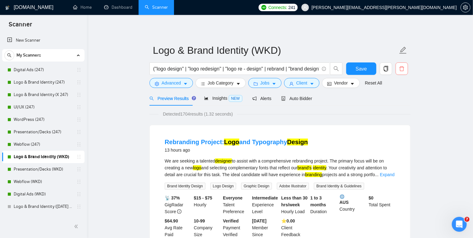
click at [402, 67] on icon "delete" at bounding box center [401, 68] width 5 height 5
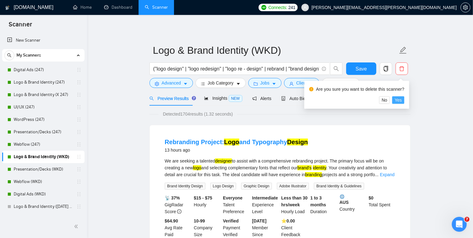
click at [397, 101] on span "Yes" at bounding box center [398, 100] width 7 height 7
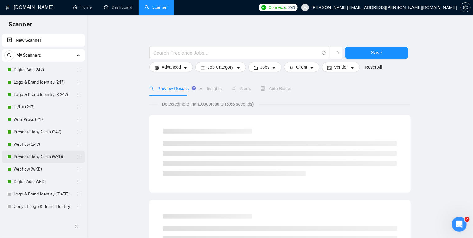
click at [61, 158] on link "Presentation/Decks (WKD)" at bounding box center [43, 157] width 59 height 12
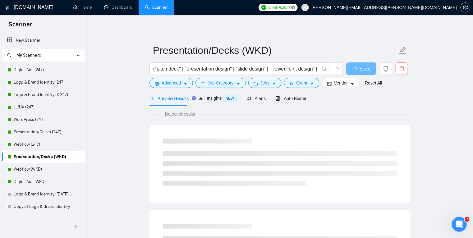
click at [404, 68] on icon "delete" at bounding box center [402, 69] width 6 height 6
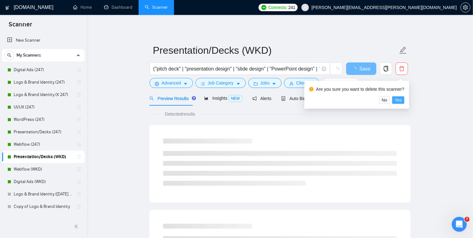
click at [394, 101] on button "Yes" at bounding box center [398, 99] width 12 height 7
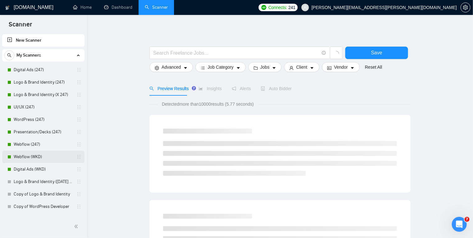
click at [56, 157] on link "Webflow (WKD)" at bounding box center [43, 157] width 59 height 12
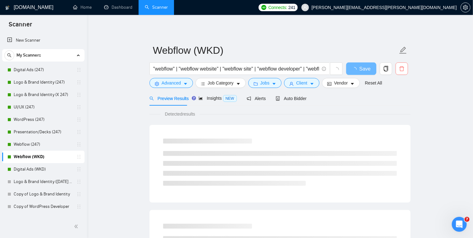
click at [401, 69] on icon "delete" at bounding box center [402, 69] width 6 height 6
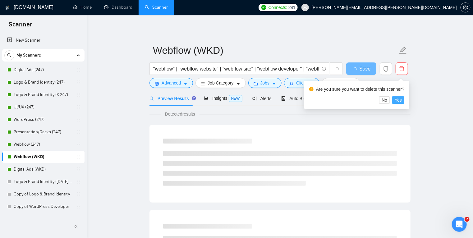
click at [395, 99] on span "Yes" at bounding box center [398, 100] width 7 height 7
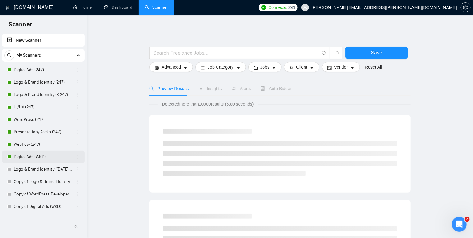
click at [60, 157] on link "Digital Ads (WKD)" at bounding box center [43, 157] width 59 height 12
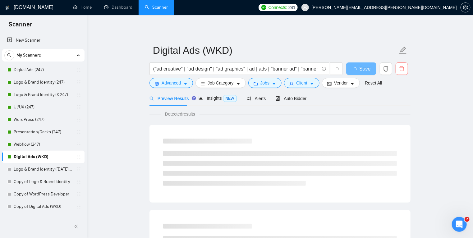
click at [402, 69] on icon "delete" at bounding box center [402, 69] width 6 height 6
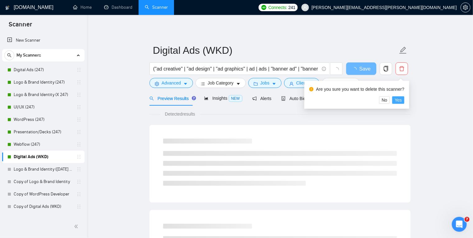
click at [396, 101] on span "Yes" at bounding box center [398, 100] width 7 height 7
